Goal: Communication & Community: Connect with others

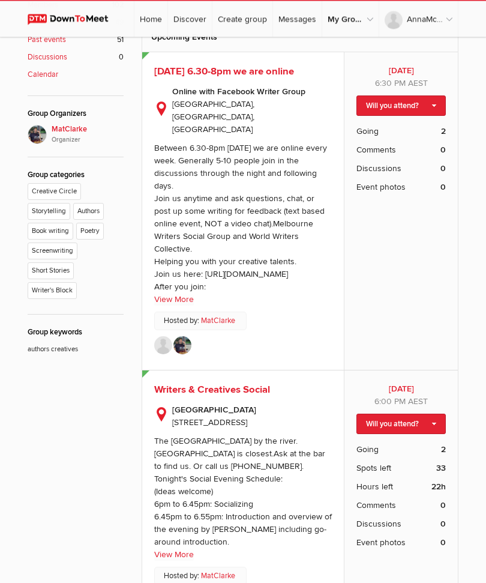
scroll to position [462, 0]
click at [199, 272] on sp-text-read-more "Between 6.30-8pm [DATE] we are online every week. Generally 5-10 people join in…" at bounding box center [243, 221] width 178 height 170
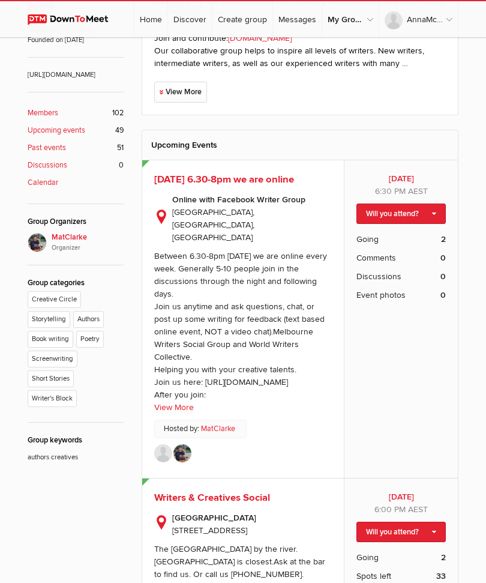
scroll to position [353, 0]
click at [39, 311] on li "Storytelling" at bounding box center [51, 321] width 46 height 20
click at [48, 311] on li "Storytelling" at bounding box center [51, 321] width 46 height 20
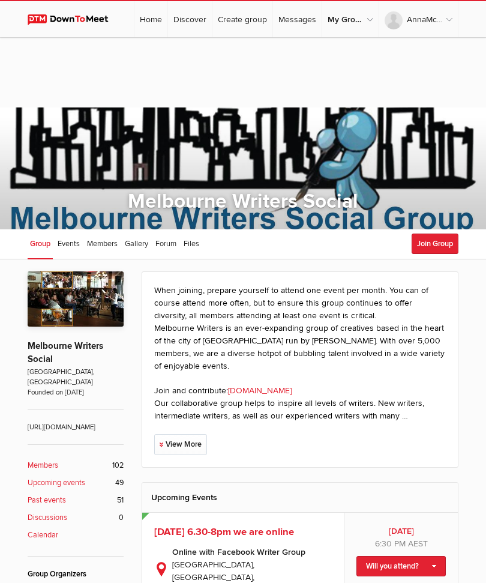
scroll to position [0, 0]
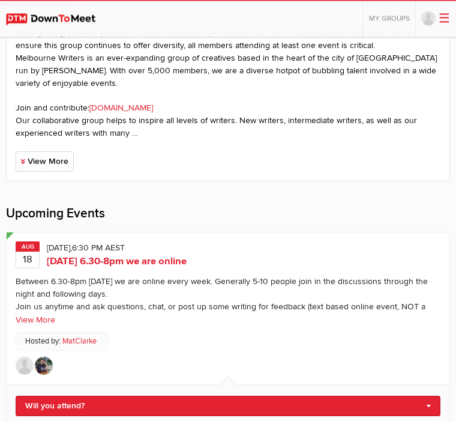
scroll to position [291, 0]
click at [122, 104] on link "[DOMAIN_NAME]" at bounding box center [121, 108] width 64 height 10
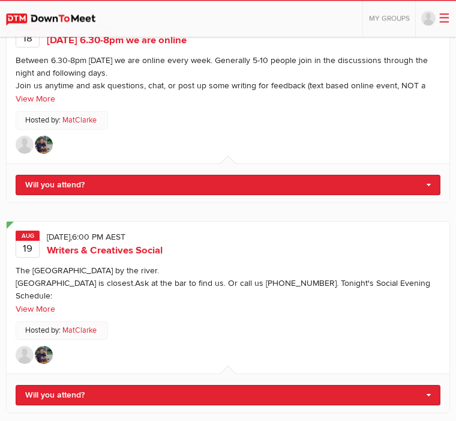
scroll to position [513, 0]
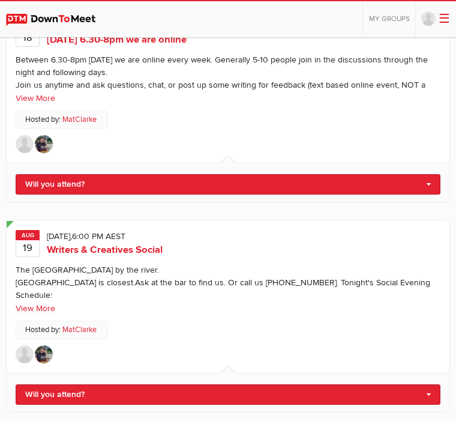
click at [38, 176] on link "Will you attend?" at bounding box center [228, 184] width 425 height 20
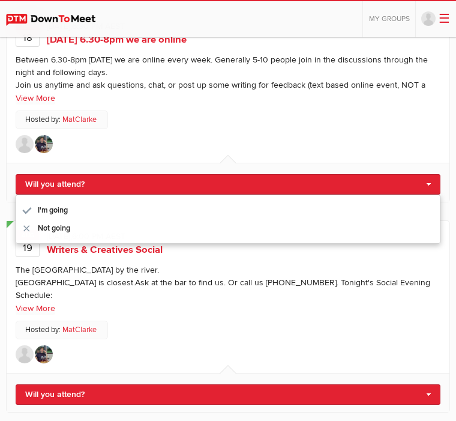
click at [34, 203] on link "I'm going" at bounding box center [228, 210] width 424 height 18
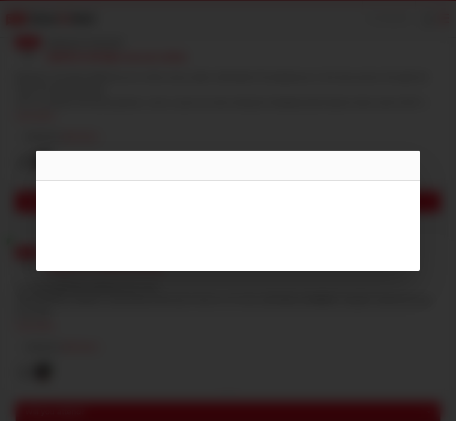
scroll to position [495, 0]
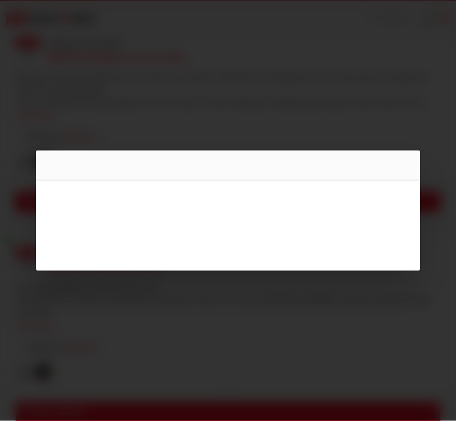
click at [25, 241] on div at bounding box center [228, 210] width 456 height 421
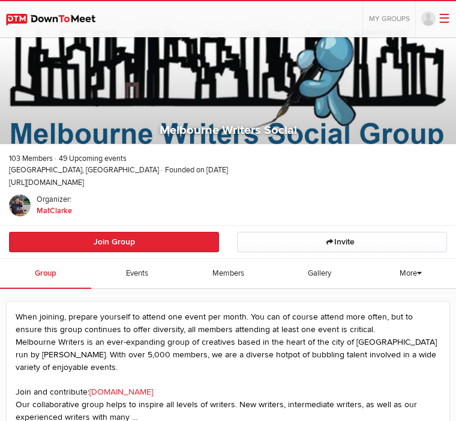
scroll to position [6, 0]
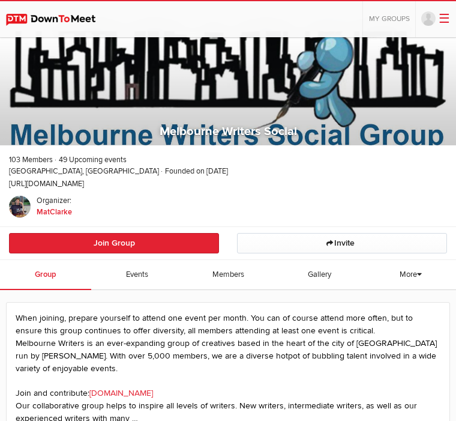
click at [223, 279] on link "Members" at bounding box center [227, 275] width 91 height 30
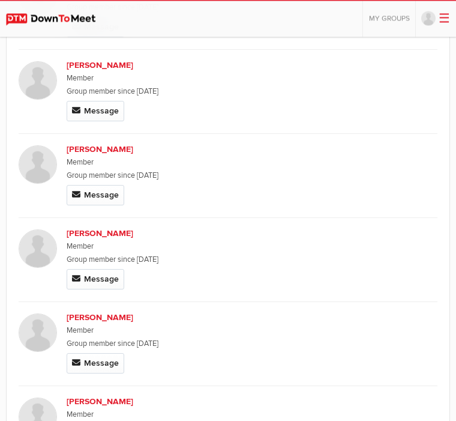
scroll to position [2435, 0]
